Goal: Information Seeking & Learning: Learn about a topic

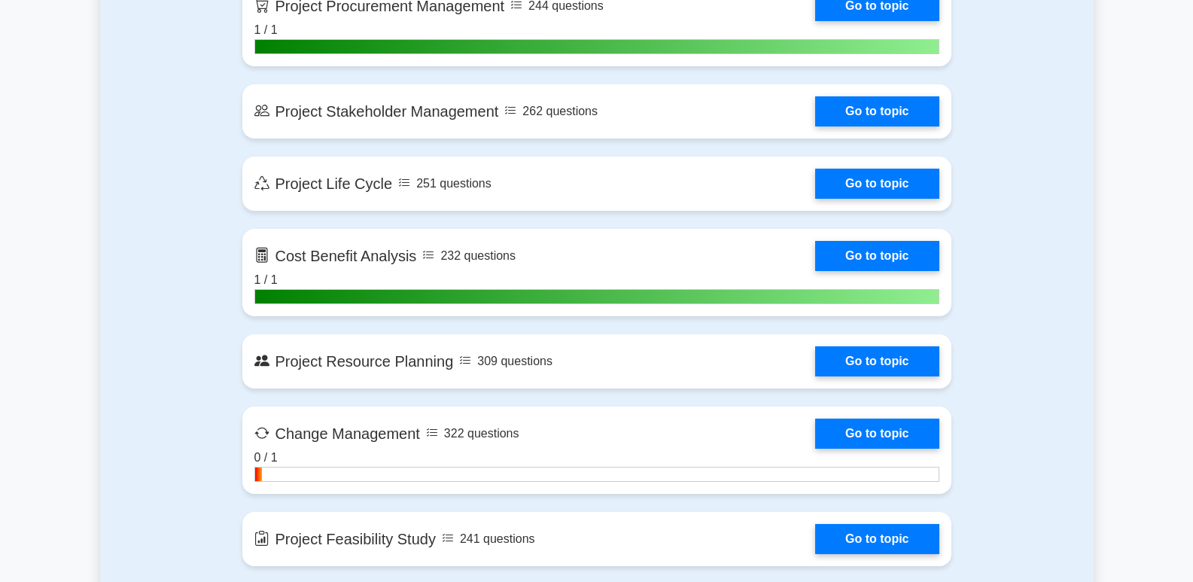
scroll to position [1919, 0]
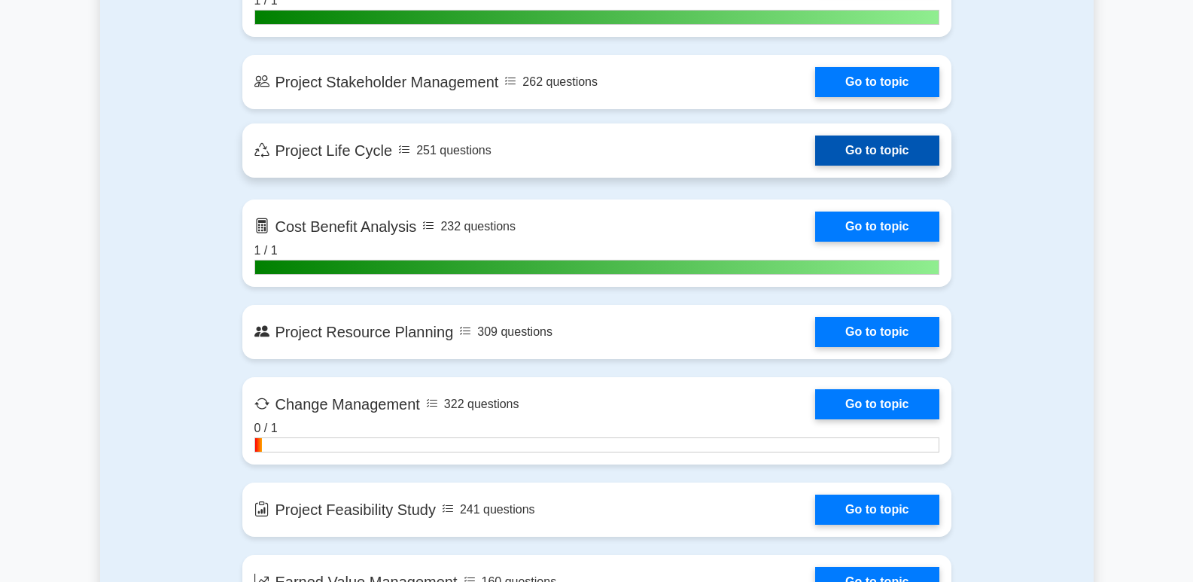
click at [815, 150] on link "Go to topic" at bounding box center [876, 150] width 123 height 30
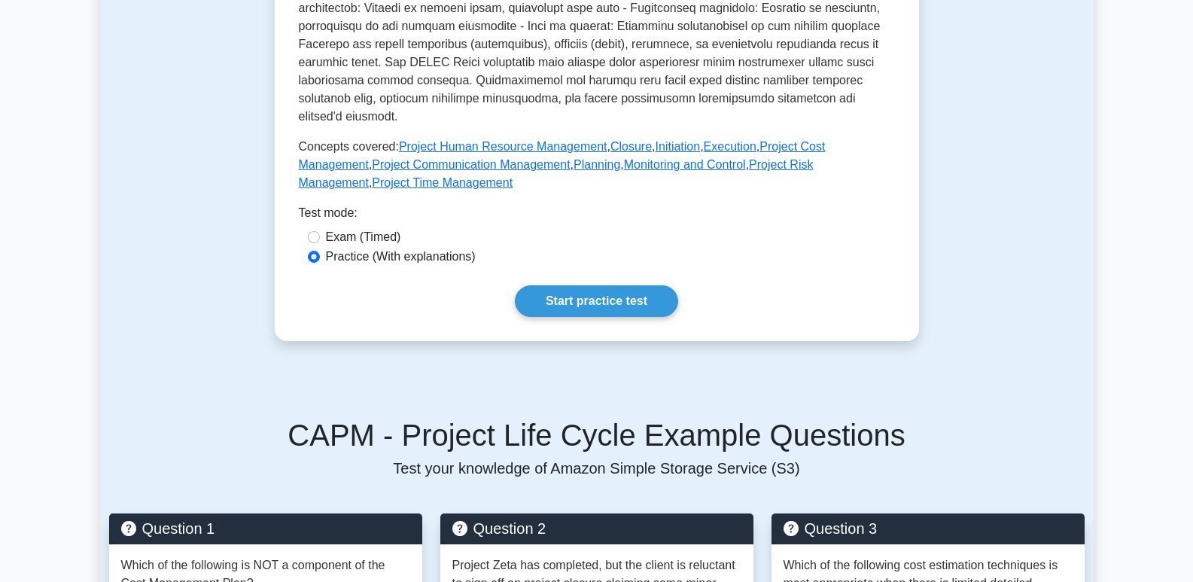
scroll to position [594, 0]
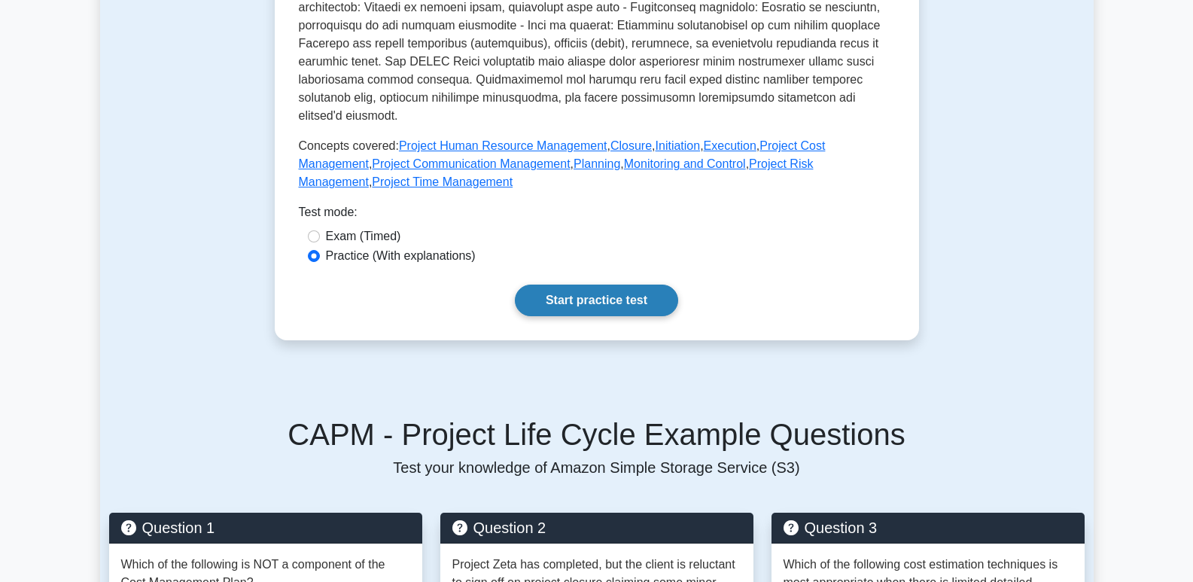
click at [630, 284] on link "Start practice test" at bounding box center [596, 300] width 163 height 32
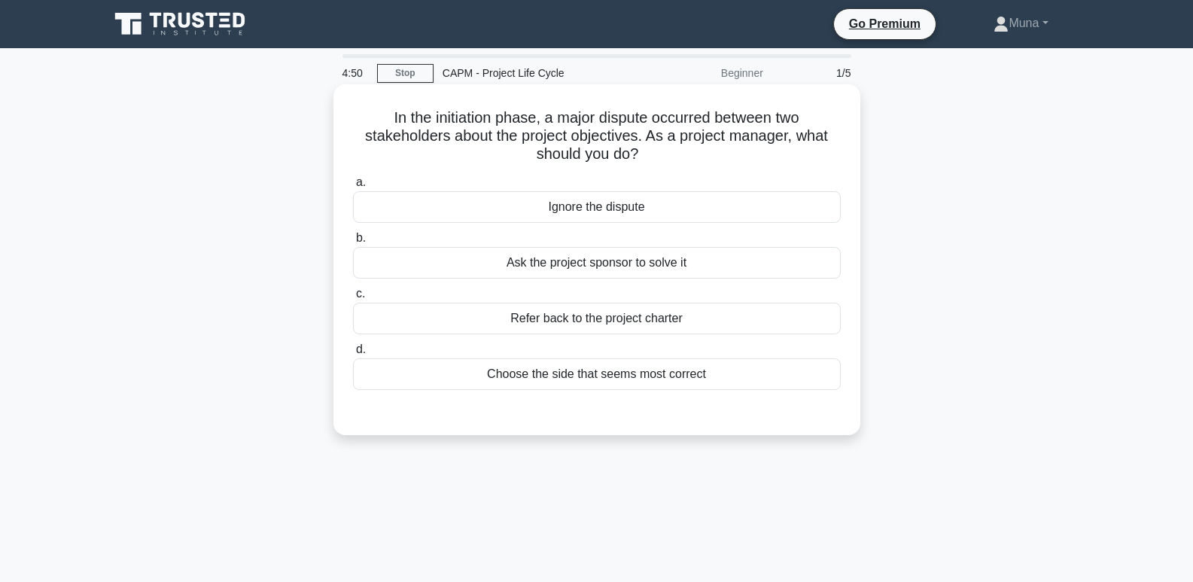
click at [617, 311] on div "Refer back to the project charter" at bounding box center [597, 318] width 488 height 32
click at [353, 299] on input "c. Refer back to the project charter" at bounding box center [353, 294] width 0 height 10
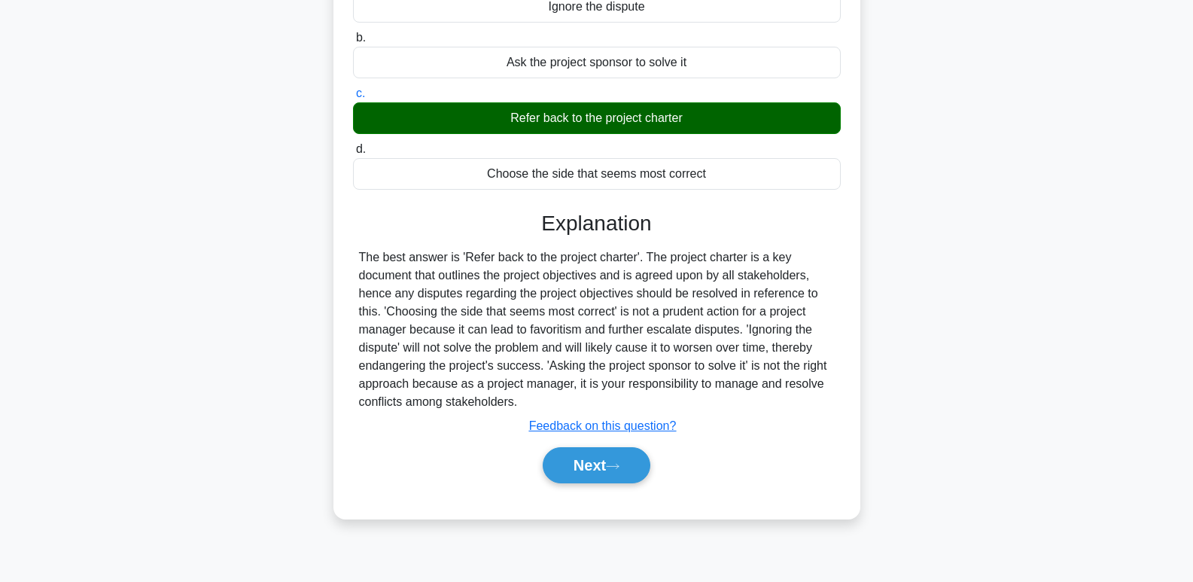
scroll to position [231, 0]
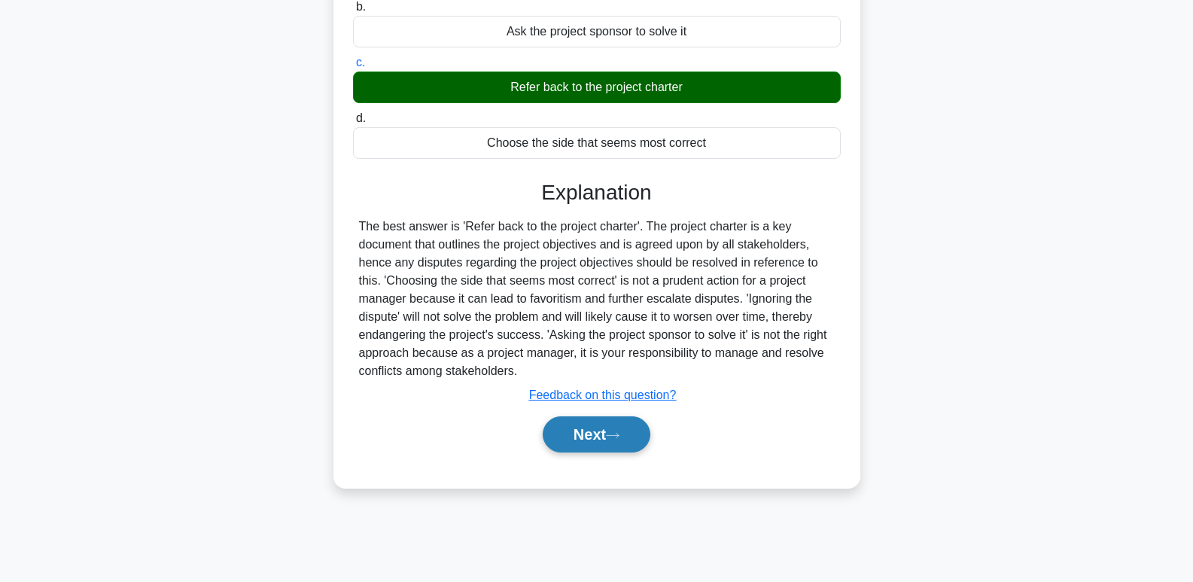
click at [591, 434] on button "Next" at bounding box center [596, 434] width 108 height 36
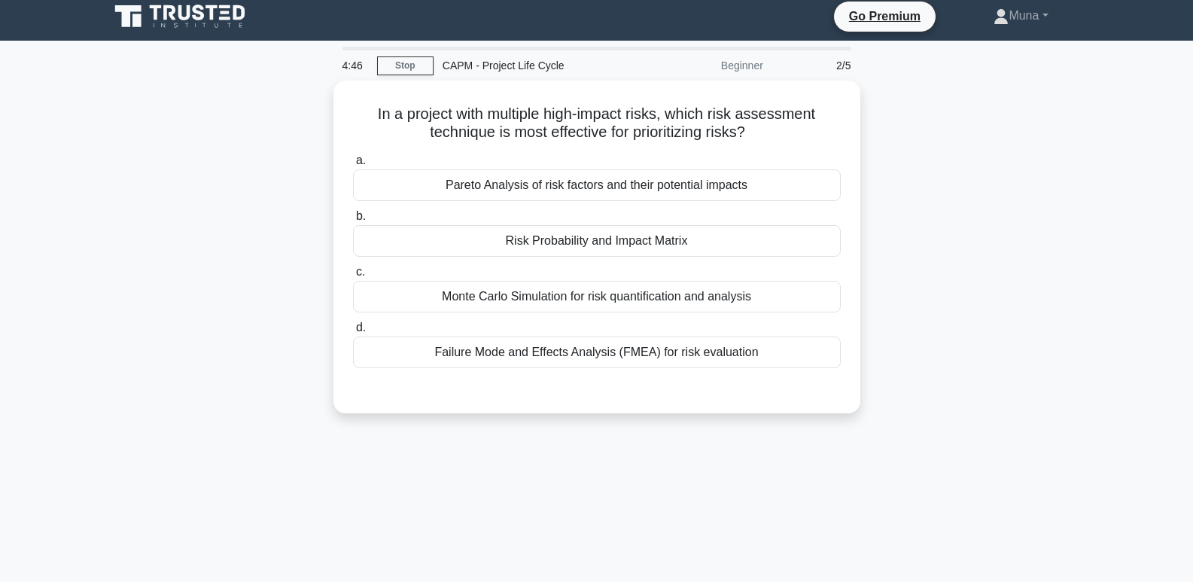
scroll to position [6, 0]
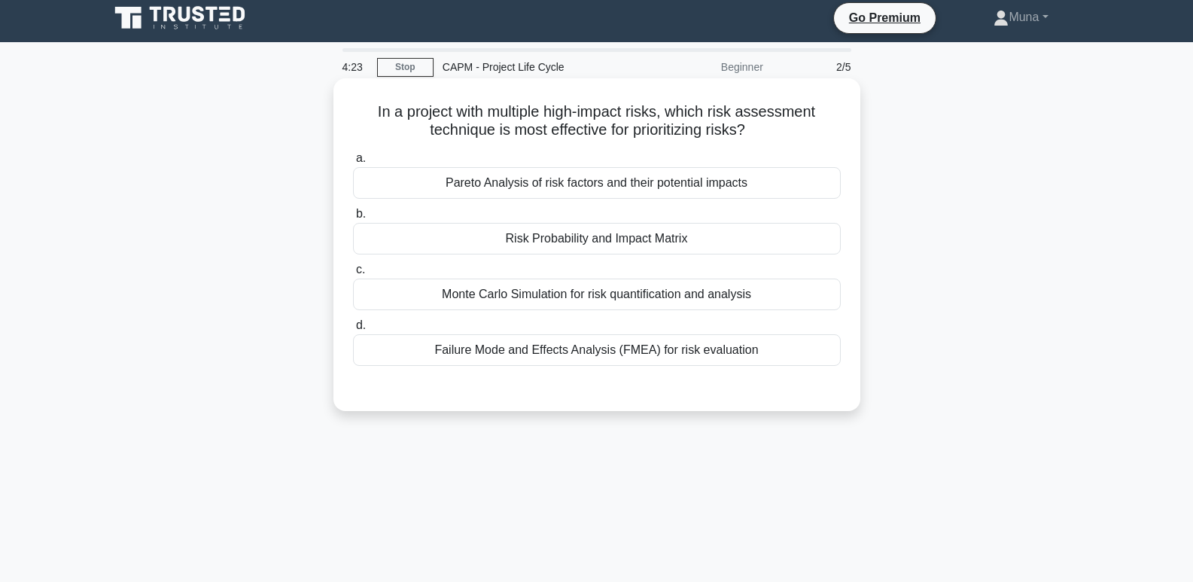
click at [589, 174] on div "Pareto Analysis of risk factors and their potential impacts" at bounding box center [597, 183] width 488 height 32
click at [353, 163] on input "a. Pareto Analysis of risk factors and their potential impacts" at bounding box center [353, 158] width 0 height 10
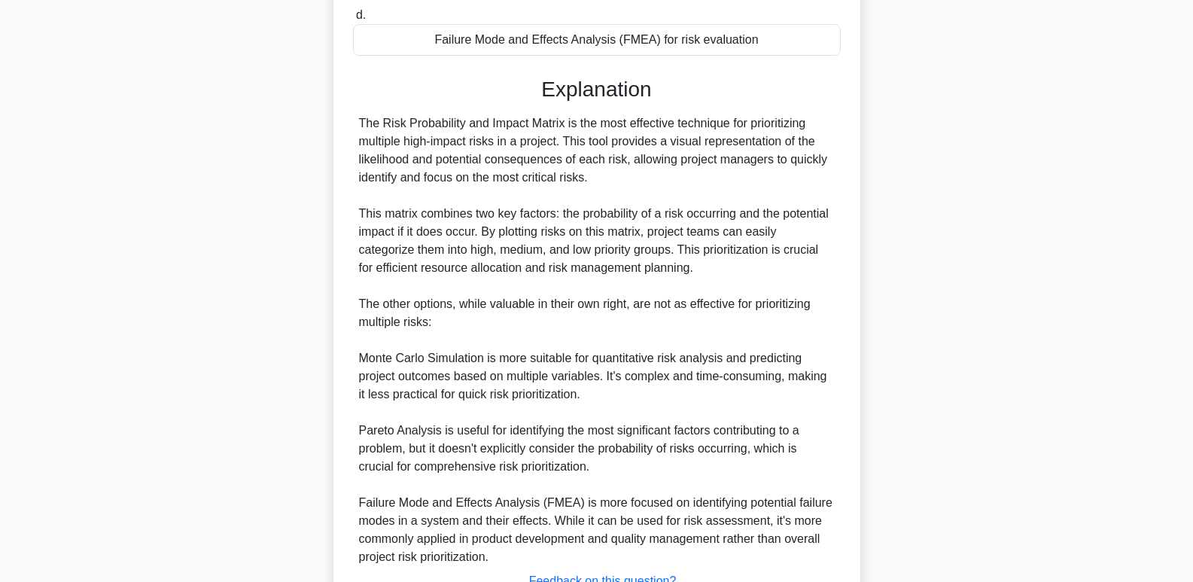
scroll to position [439, 0]
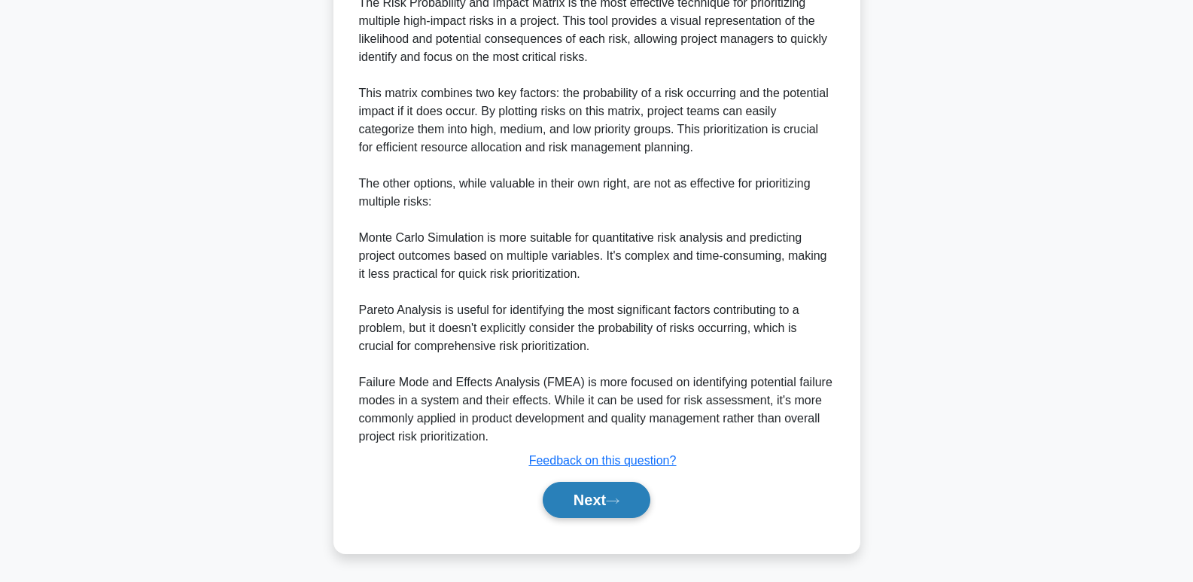
click at [580, 506] on button "Next" at bounding box center [596, 500] width 108 height 36
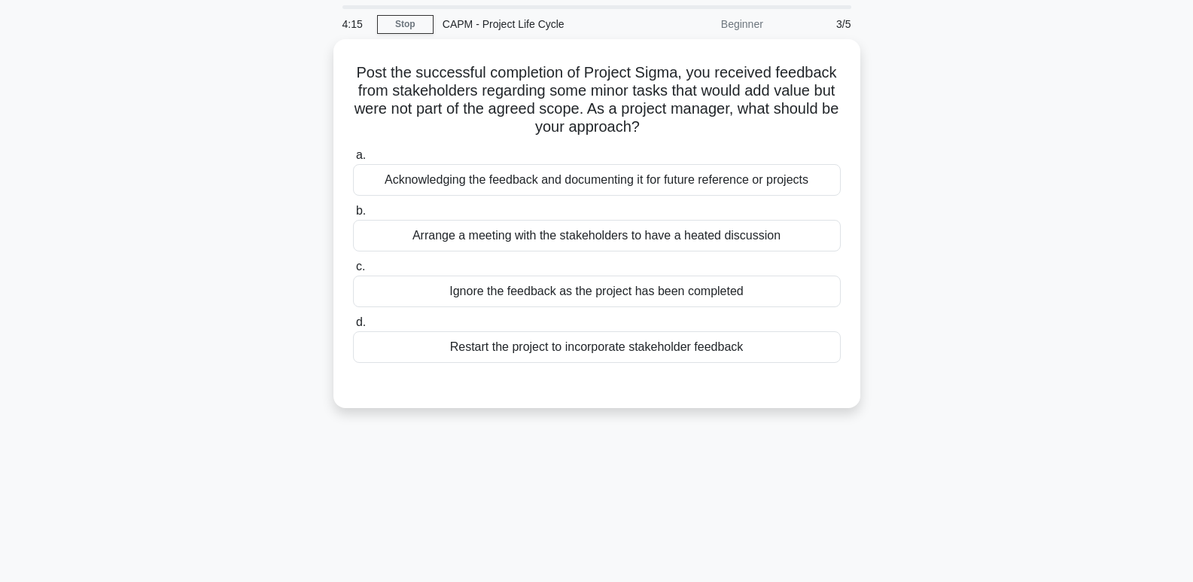
scroll to position [48, 0]
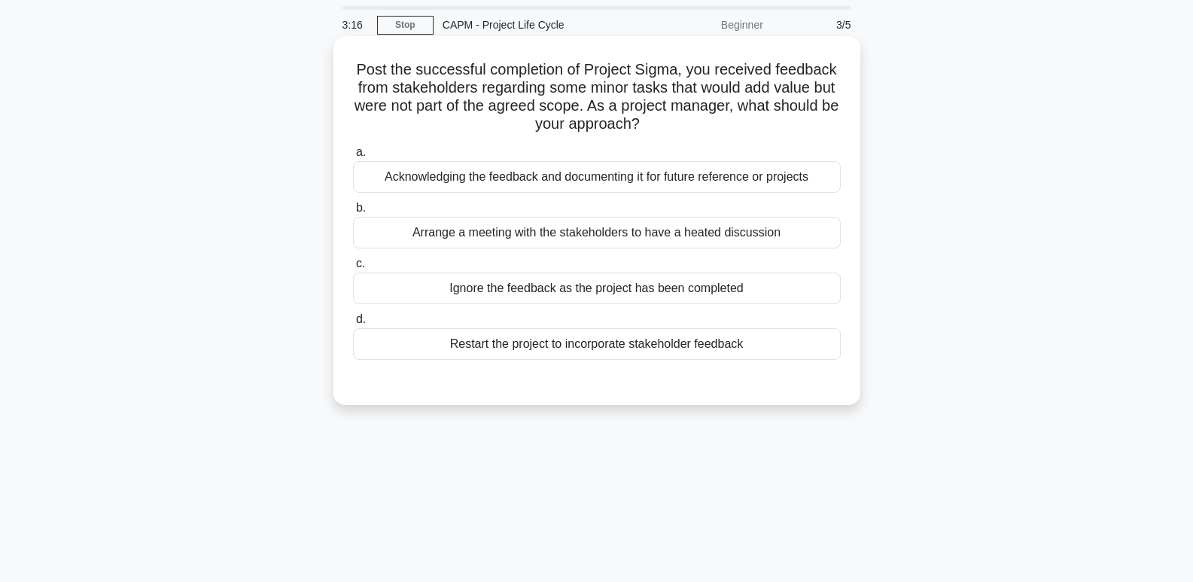
click at [556, 171] on div "Acknowledging the feedback and documenting it for future reference or projects" at bounding box center [597, 177] width 488 height 32
click at [353, 157] on input "a. Acknowledging the feedback and documenting it for future reference or projec…" at bounding box center [353, 152] width 0 height 10
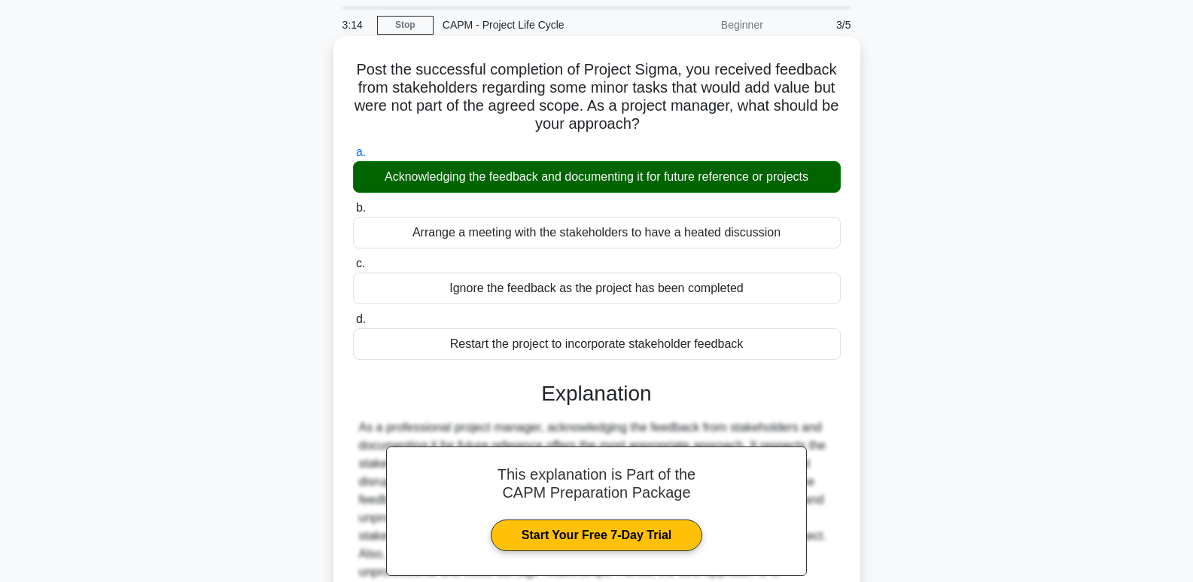
scroll to position [231, 0]
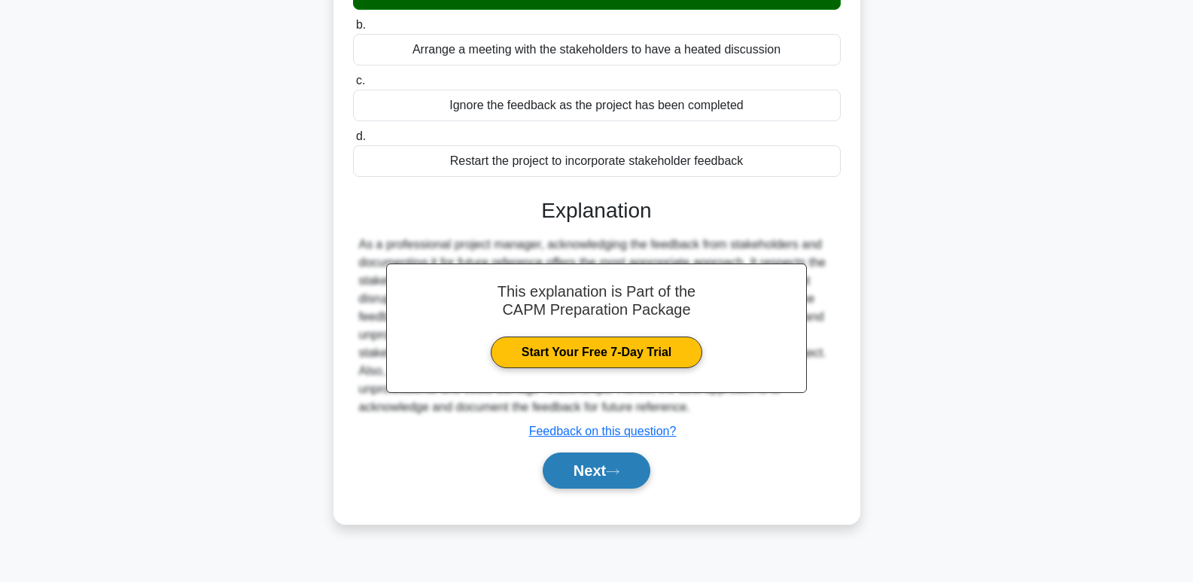
click at [574, 475] on button "Next" at bounding box center [596, 470] width 108 height 36
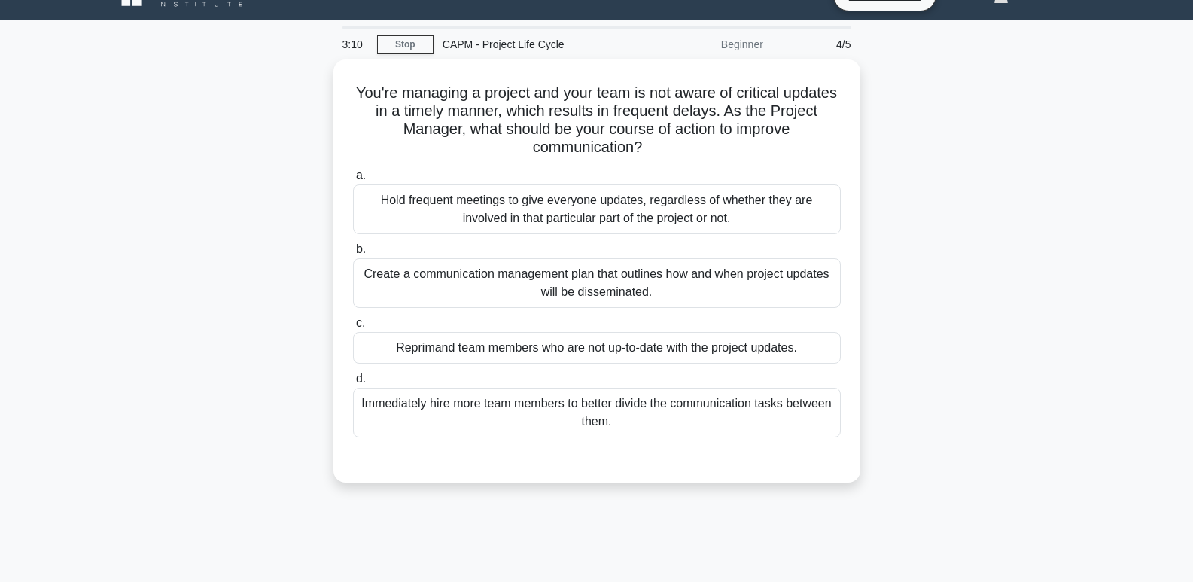
scroll to position [0, 0]
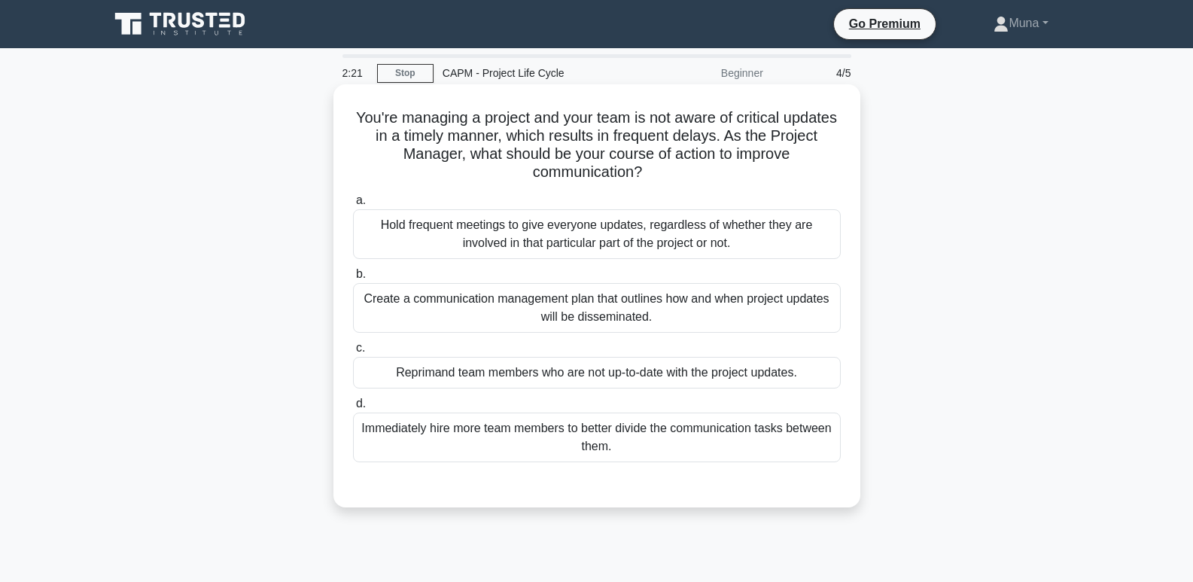
click at [564, 308] on div "Create a communication management plan that outlines how and when project updat…" at bounding box center [597, 308] width 488 height 50
click at [353, 279] on input "b. Create a communication management plan that outlines how and when project up…" at bounding box center [353, 274] width 0 height 10
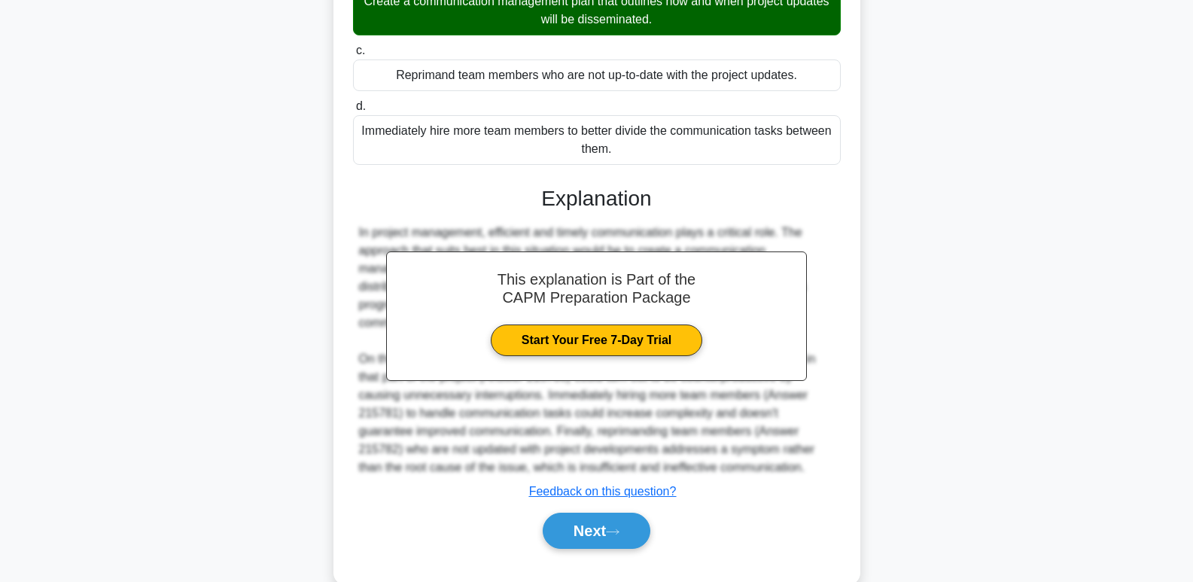
scroll to position [329, 0]
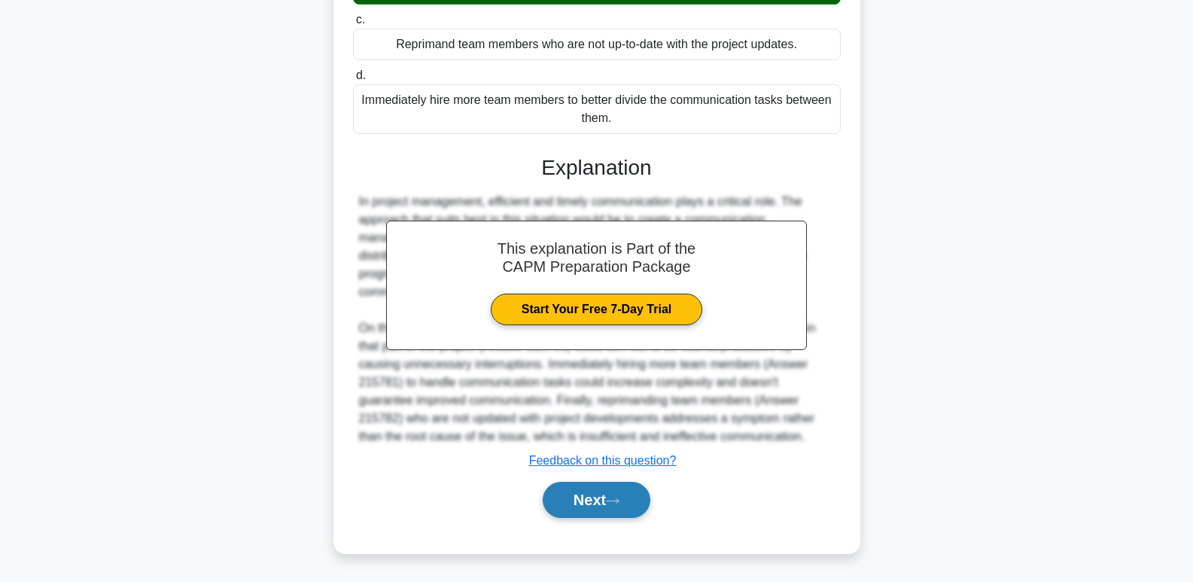
click at [619, 508] on button "Next" at bounding box center [596, 500] width 108 height 36
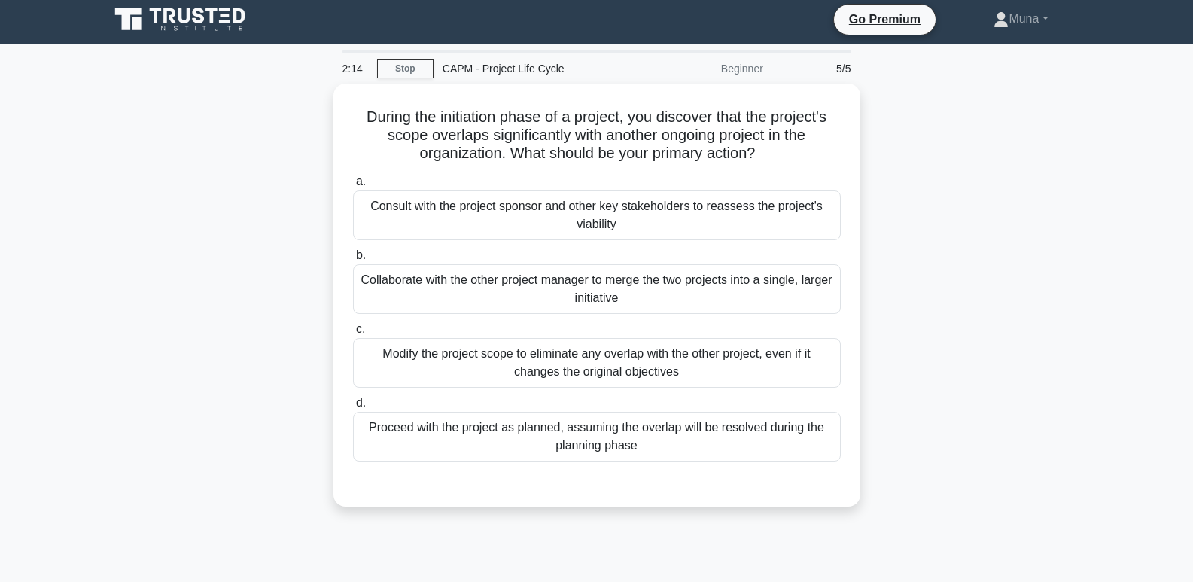
scroll to position [0, 0]
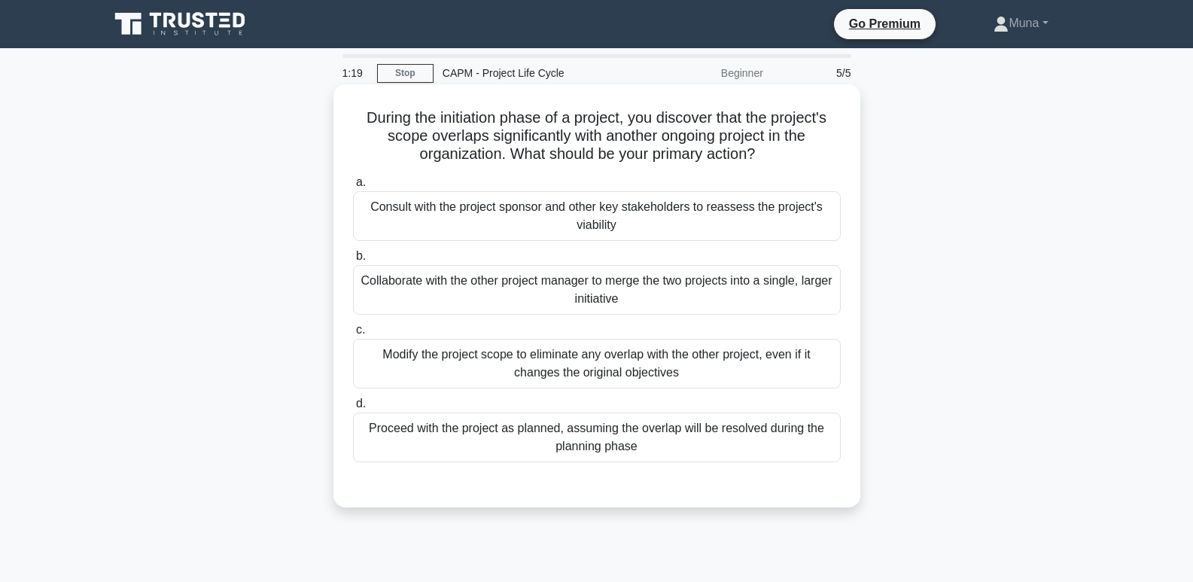
click at [475, 369] on div "Modify the project scope to eliminate any overlap with the other project, even …" at bounding box center [597, 364] width 488 height 50
click at [353, 335] on input "c. Modify the project scope to eliminate any overlap with the other project, ev…" at bounding box center [353, 330] width 0 height 10
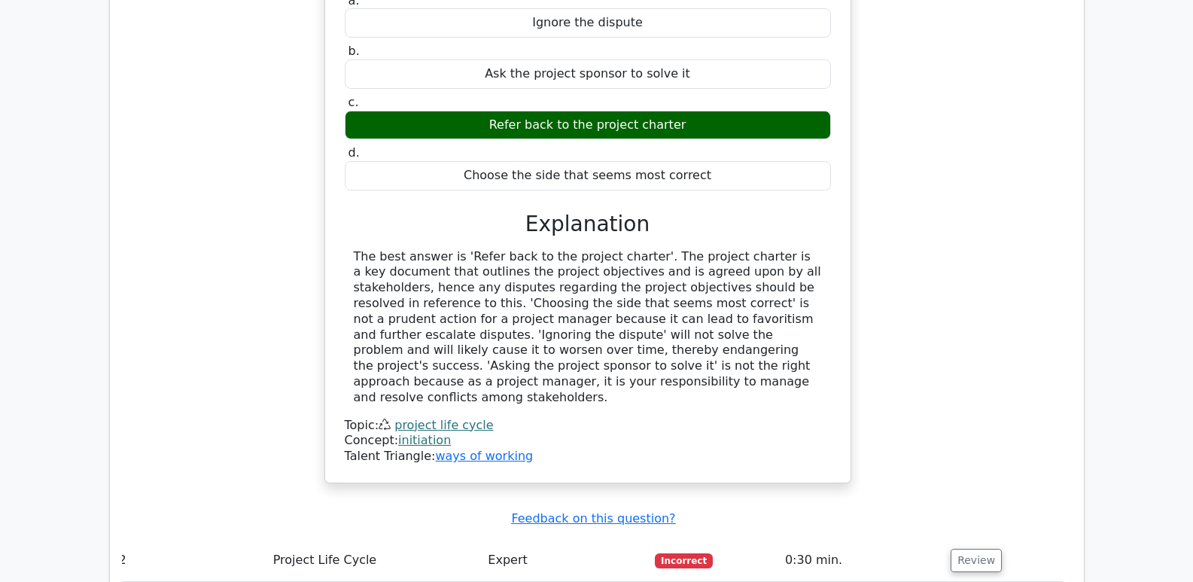
scroll to position [1366, 0]
